Goal: Transaction & Acquisition: Download file/media

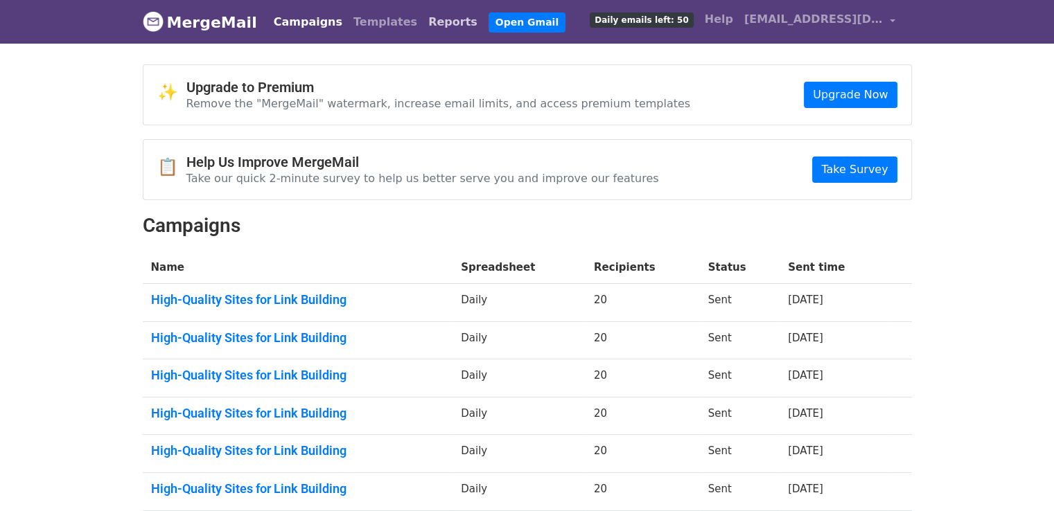
click at [423, 19] on link "Reports" at bounding box center [453, 22] width 60 height 28
click at [423, 20] on link "Reports" at bounding box center [453, 22] width 60 height 28
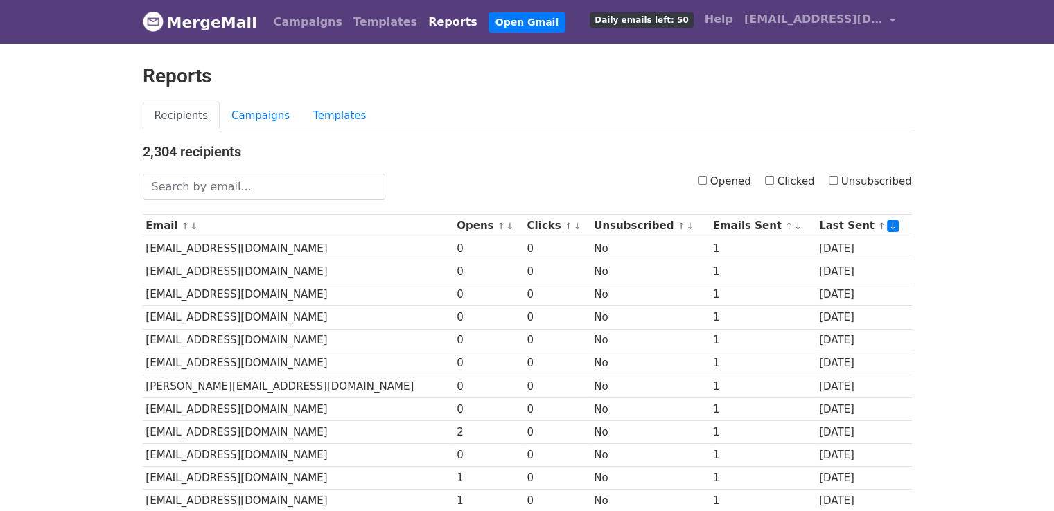
click at [707, 181] on input "Opened" at bounding box center [702, 180] width 9 height 9
checkbox input "true"
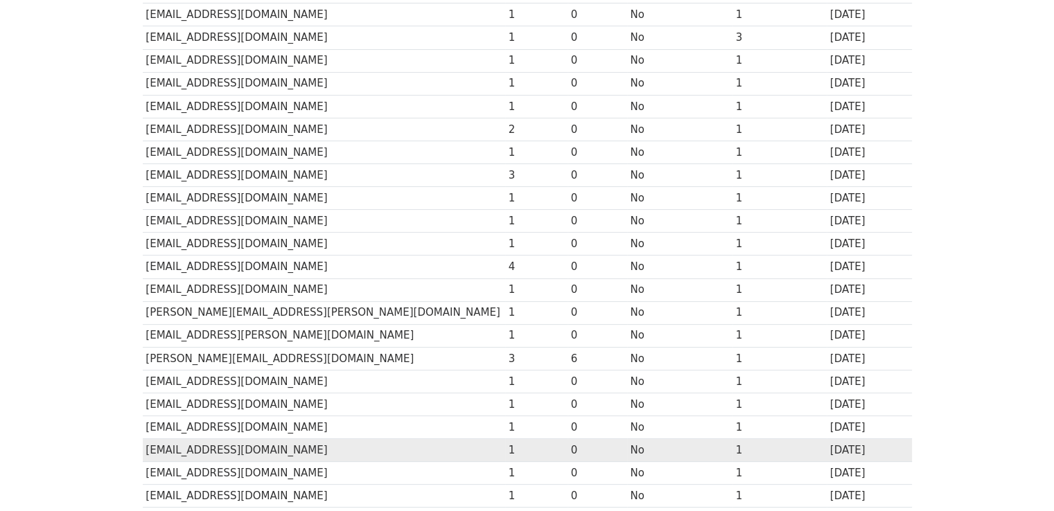
scroll to position [612, 0]
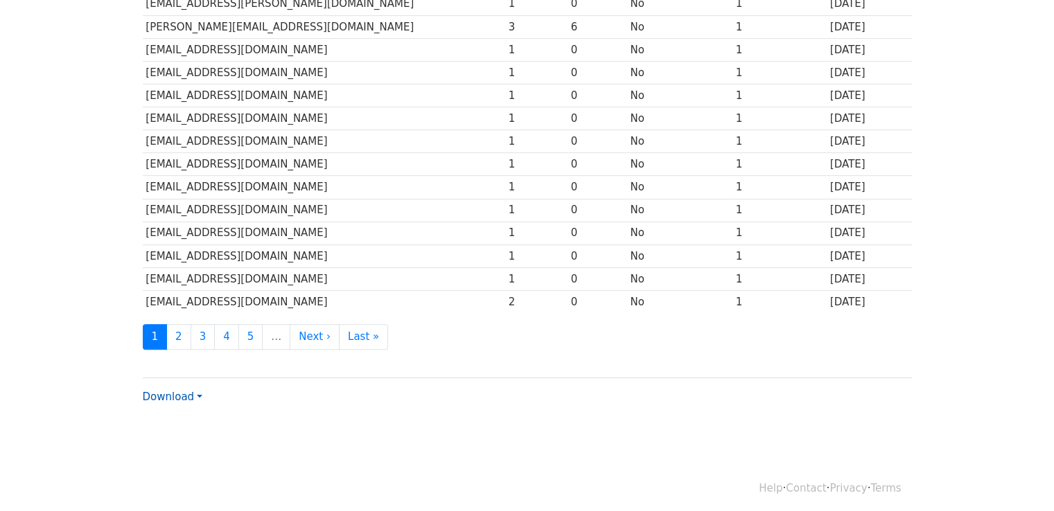
click at [194, 391] on link "Download" at bounding box center [173, 397] width 60 height 12
click at [177, 434] on link "Excel" at bounding box center [197, 445] width 109 height 22
